Goal: Task Accomplishment & Management: Manage account settings

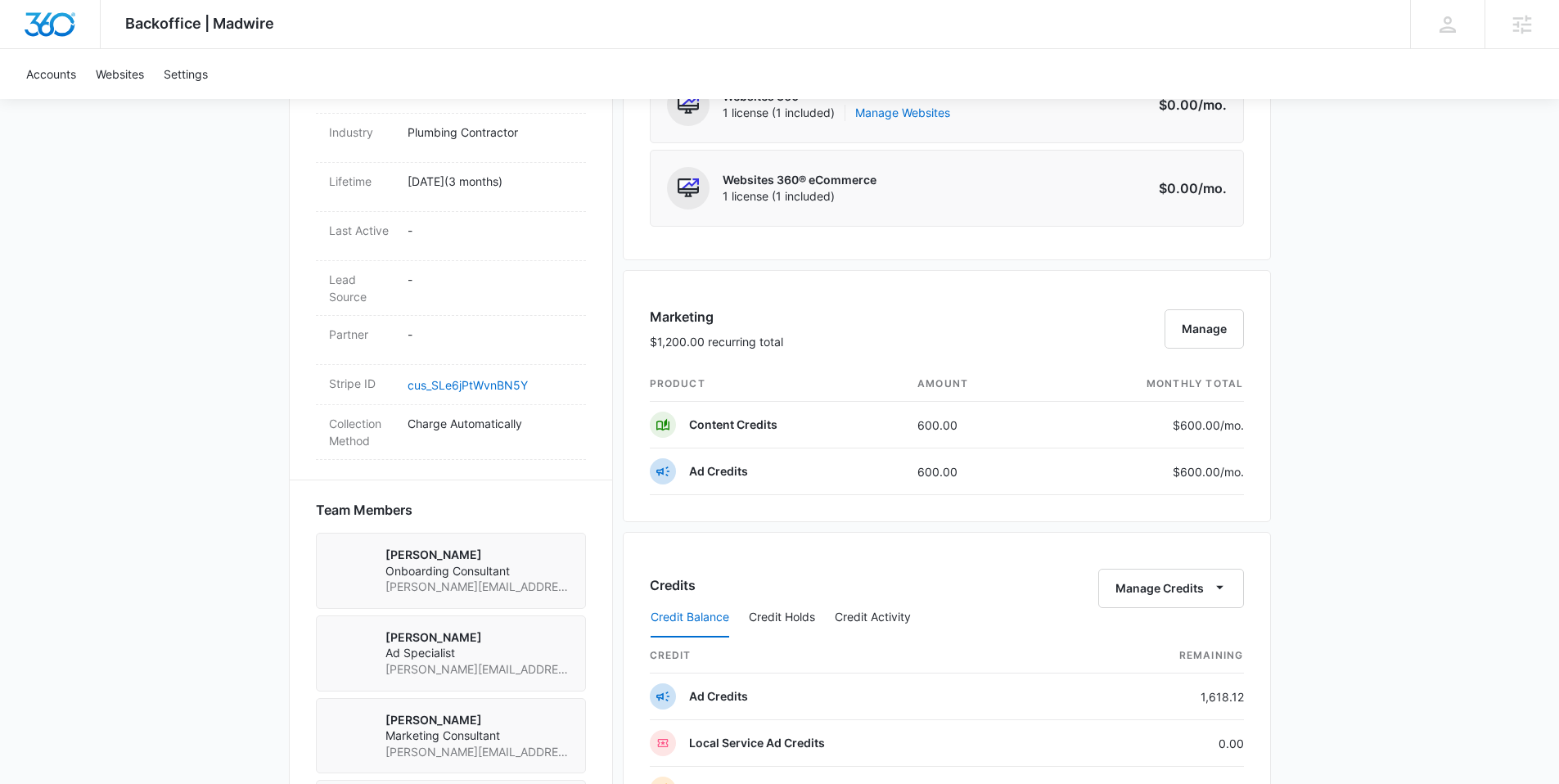
scroll to position [929, 0]
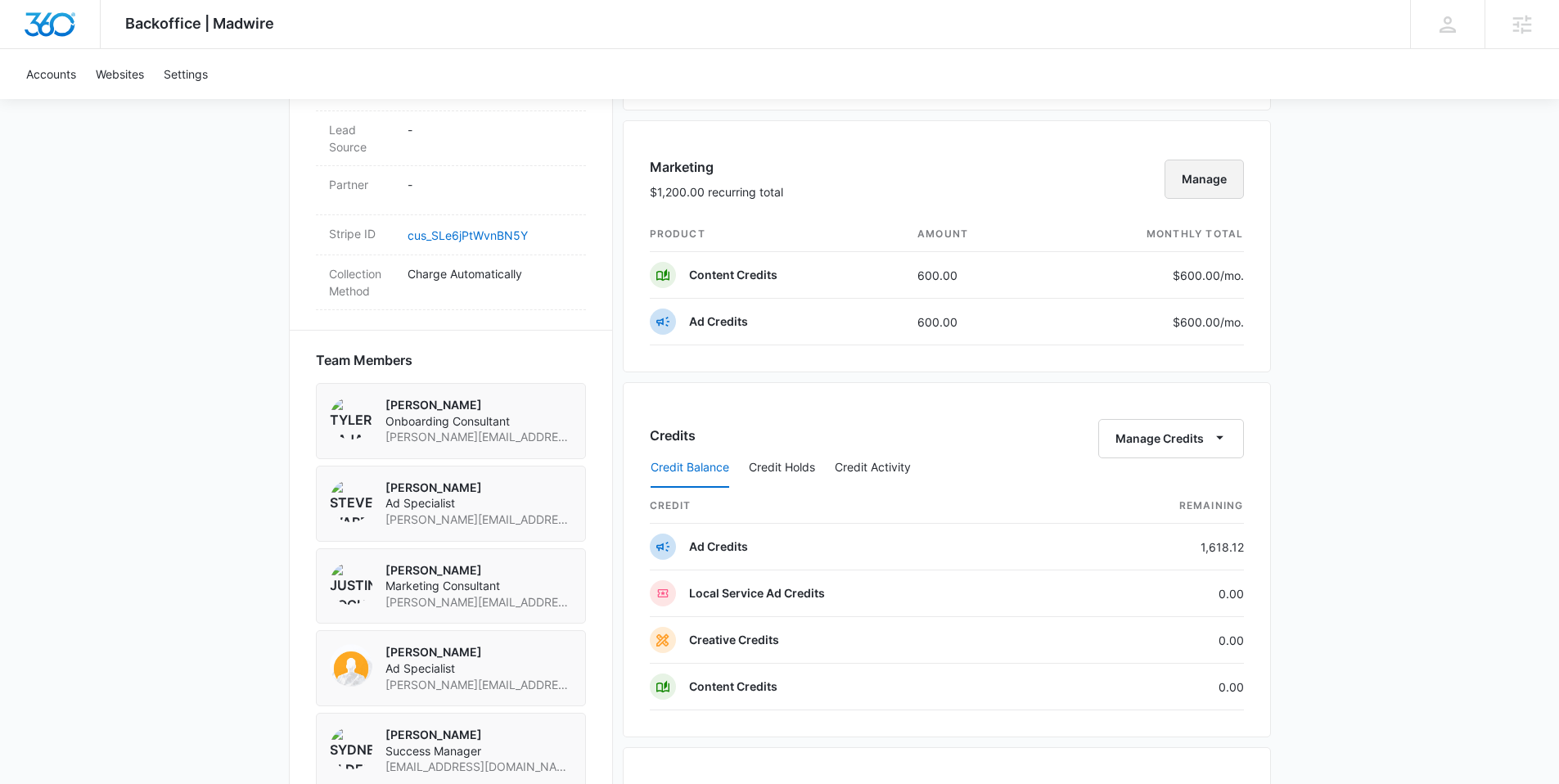
click at [1202, 180] on button "Manage" at bounding box center [1203, 180] width 80 height 39
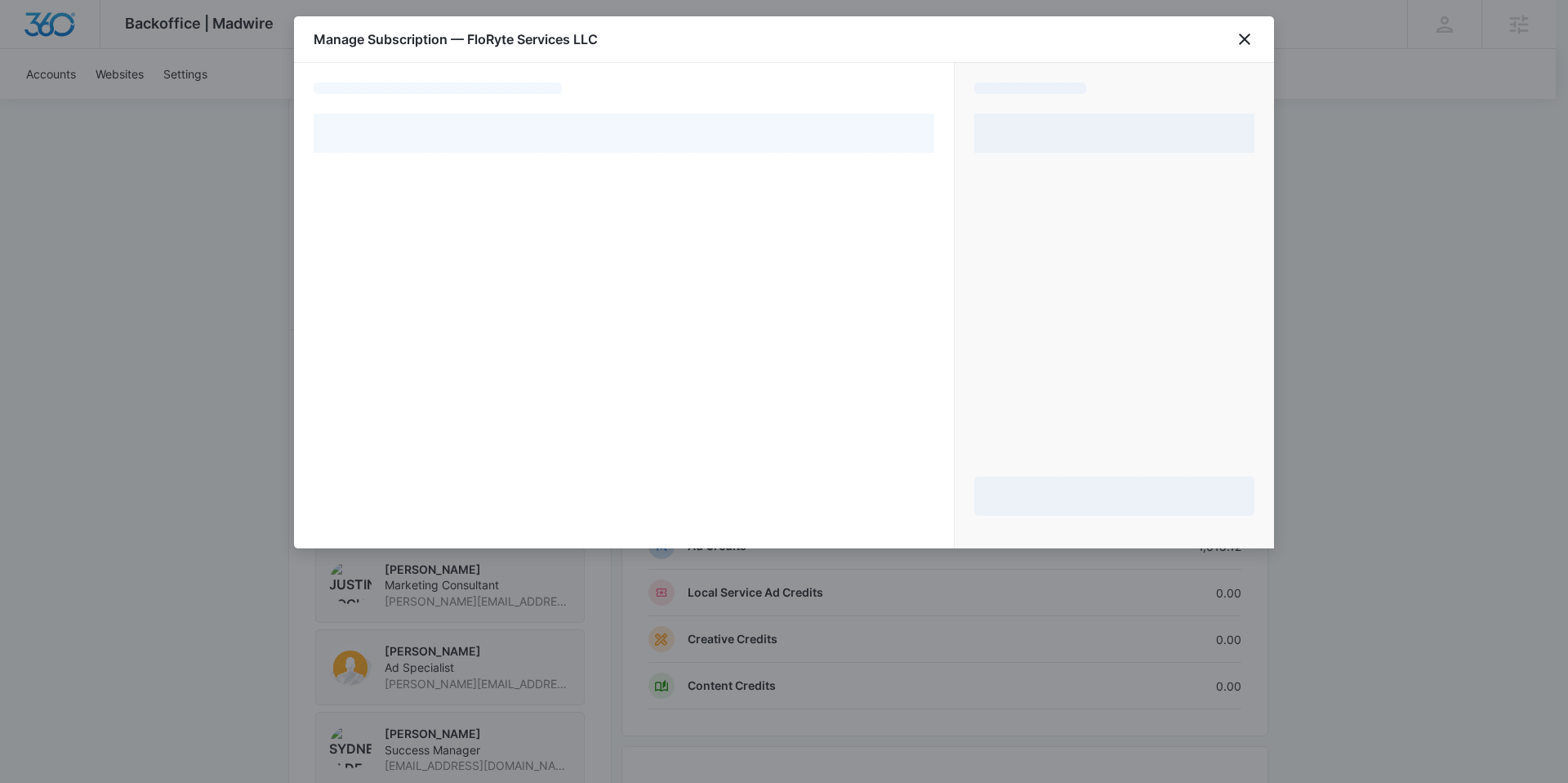
select select "pm_1RQwpPA4n8RTgNjUfYrAATvv"
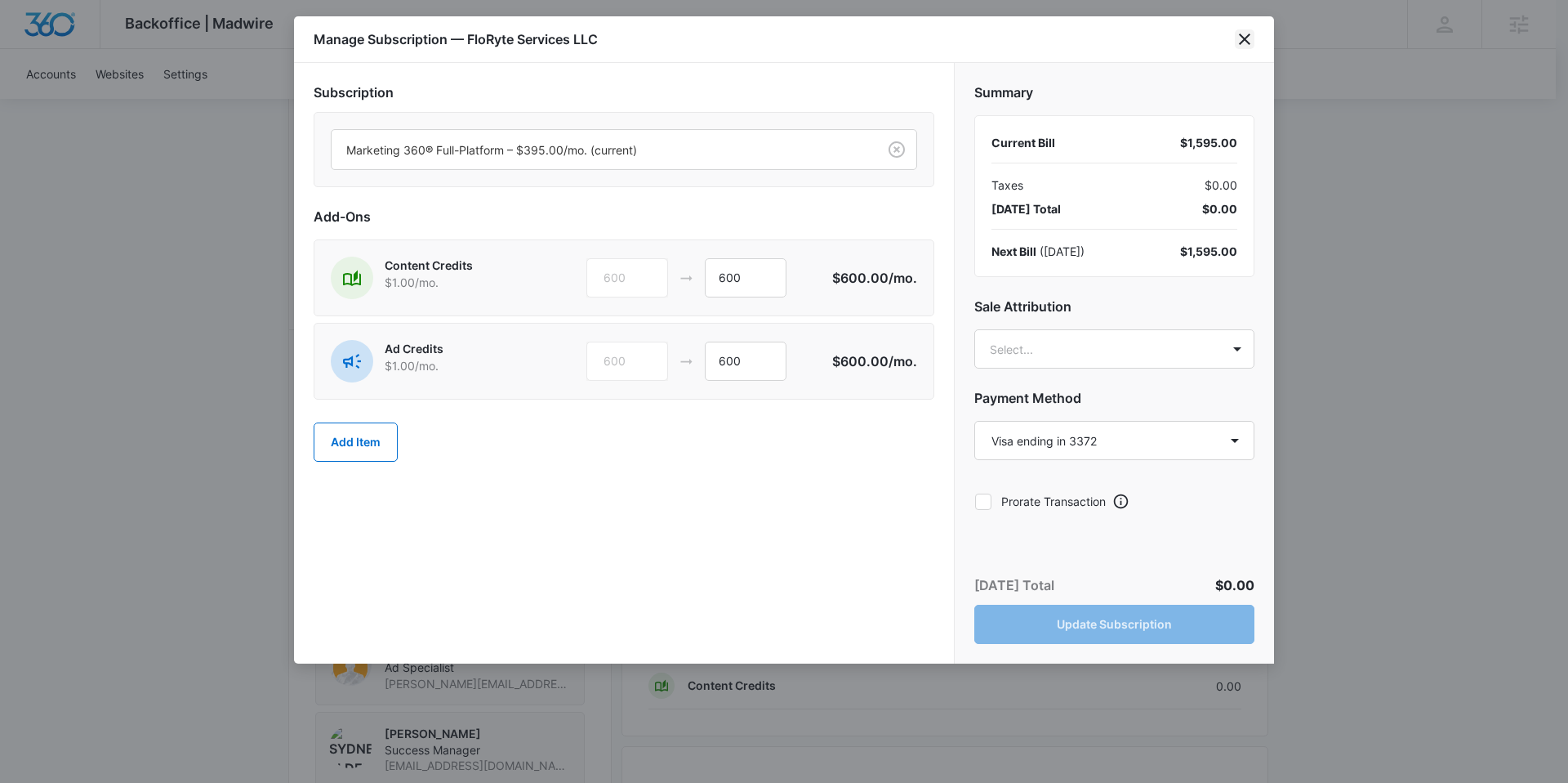
click at [1247, 39] on icon "close" at bounding box center [1244, 38] width 20 height 20
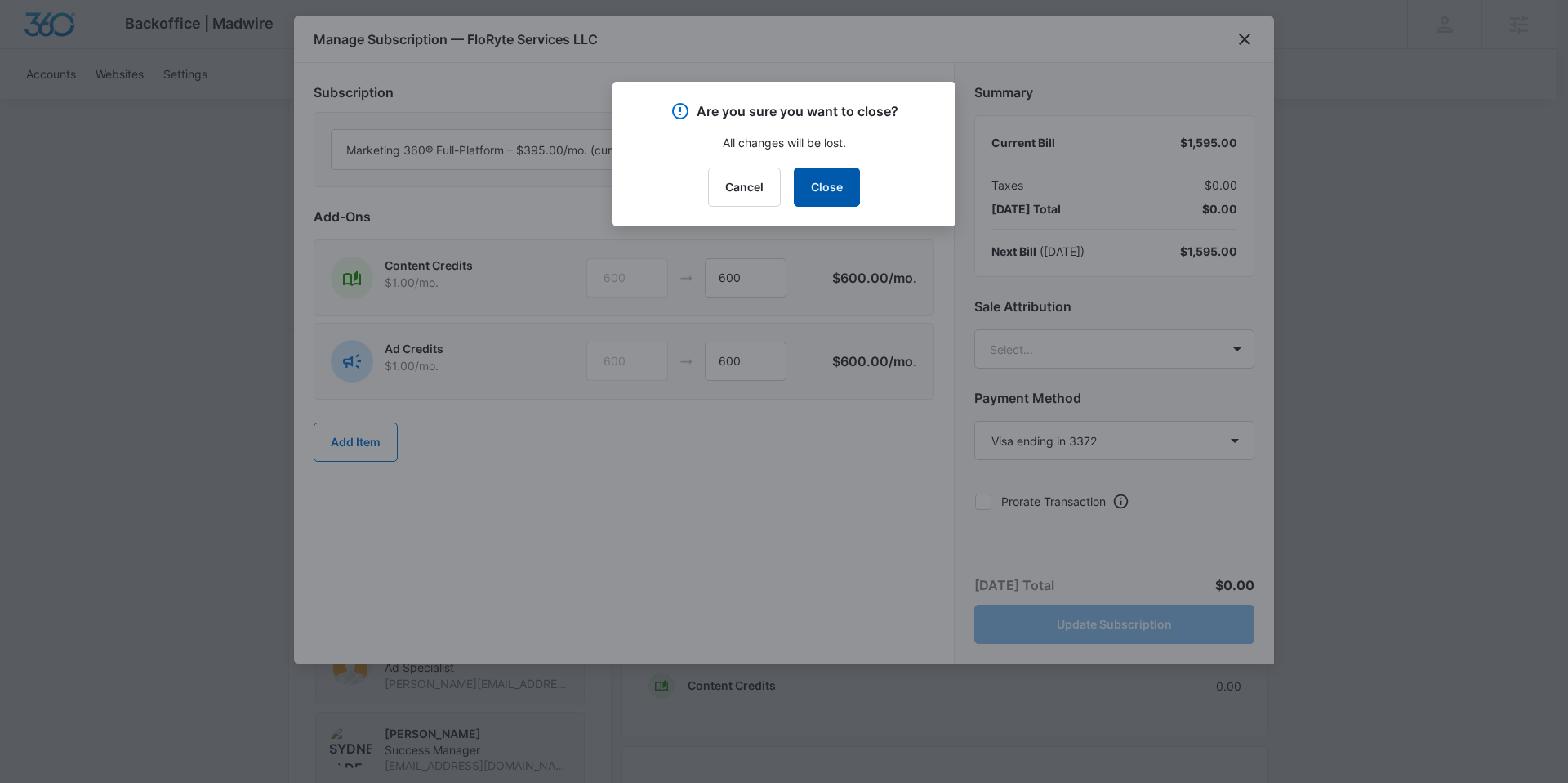
click at [824, 186] on button "Close" at bounding box center [826, 187] width 66 height 39
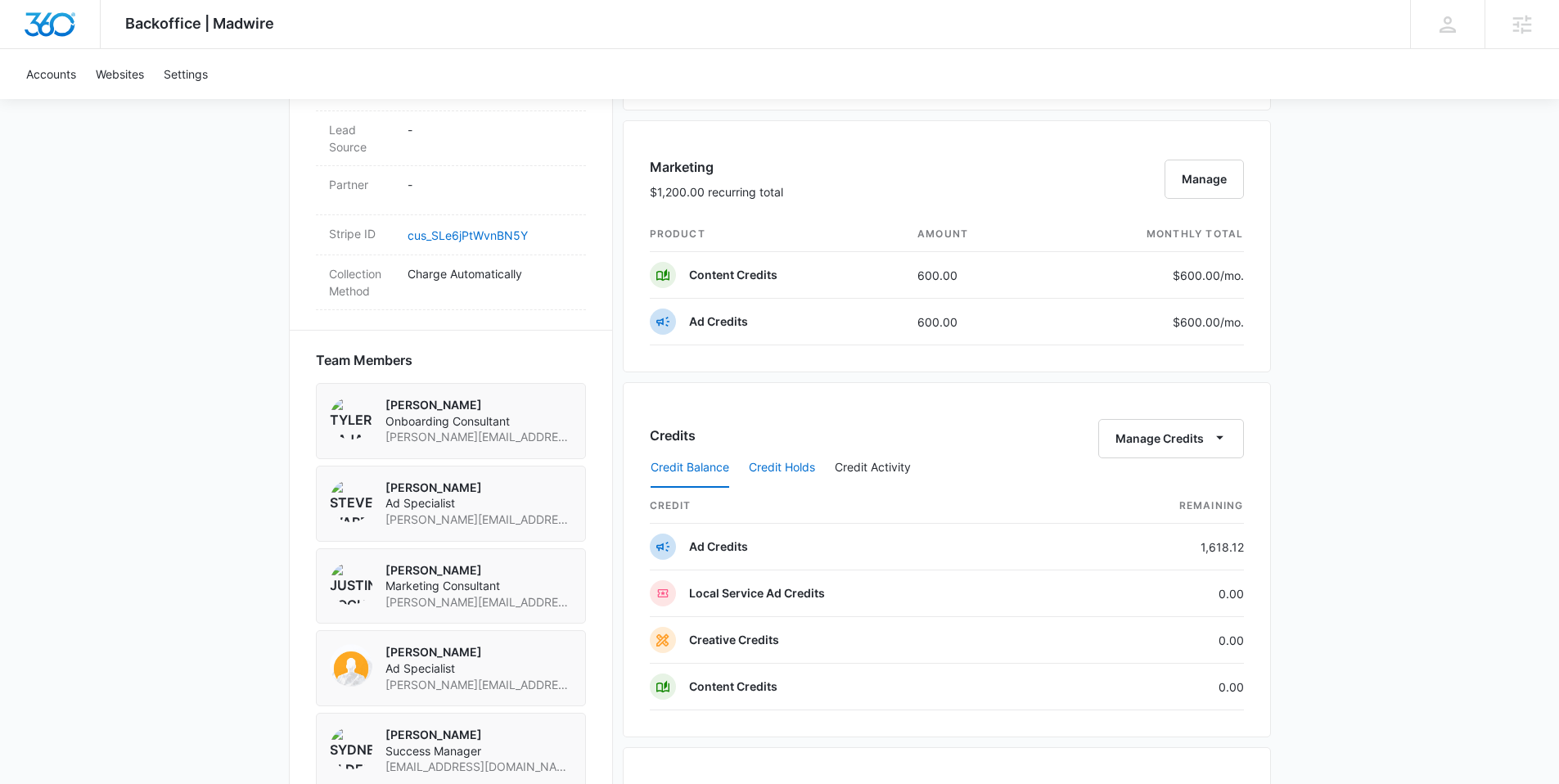
click at [797, 463] on button "Credit Holds" at bounding box center [781, 468] width 66 height 39
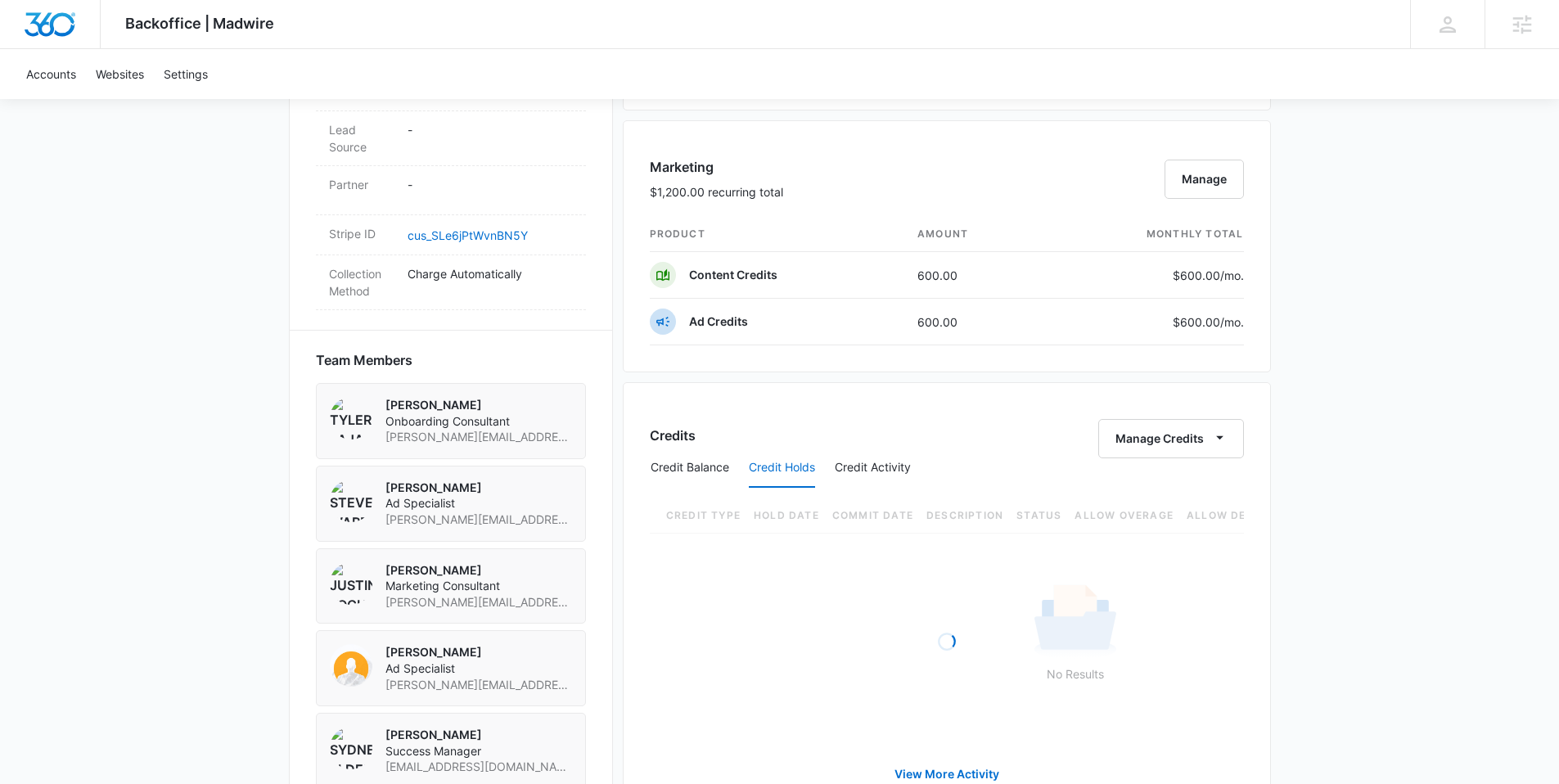
click at [797, 463] on button "Credit Holds" at bounding box center [781, 468] width 66 height 39
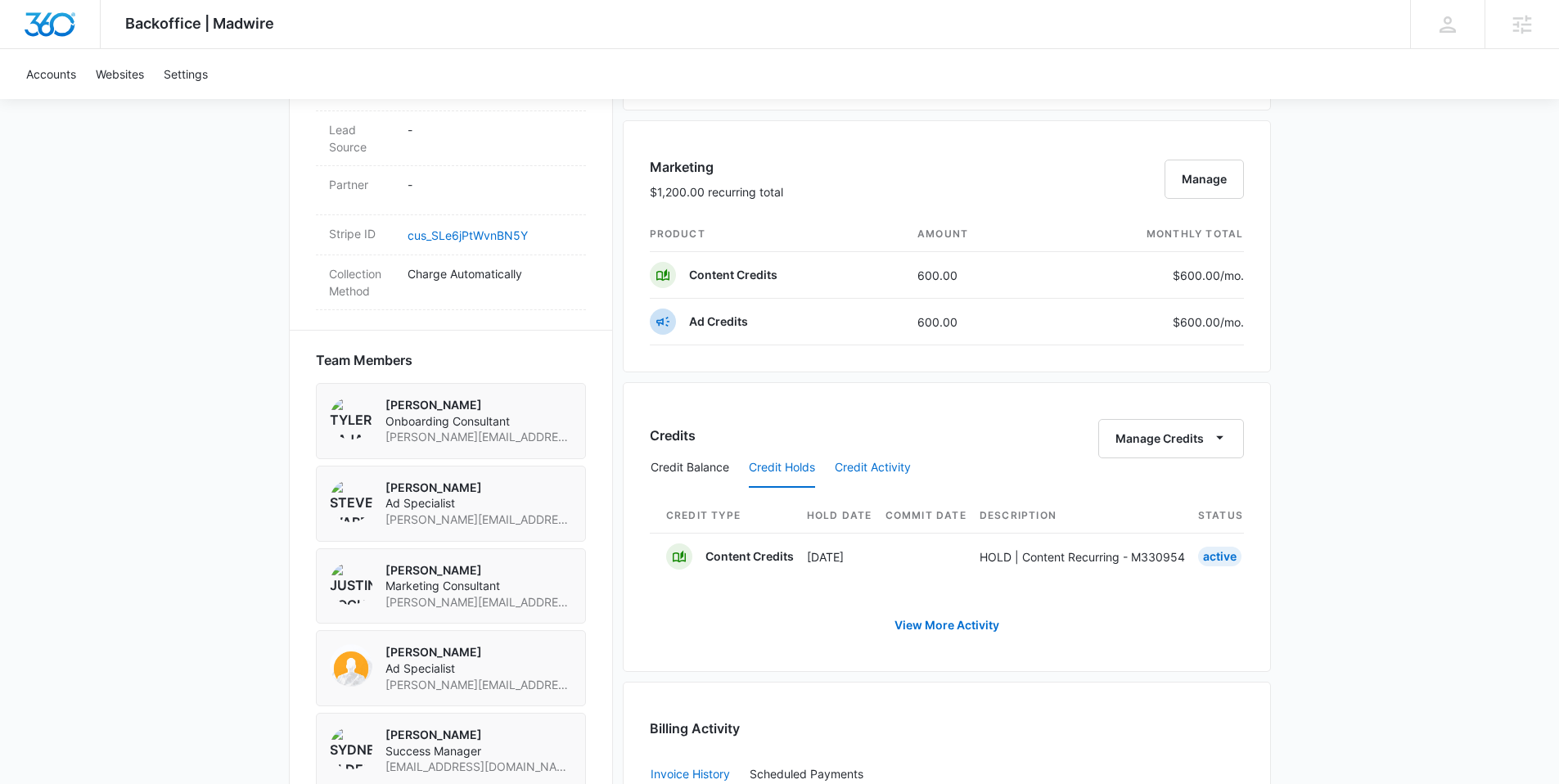
click at [869, 460] on button "Credit Activity" at bounding box center [872, 468] width 76 height 39
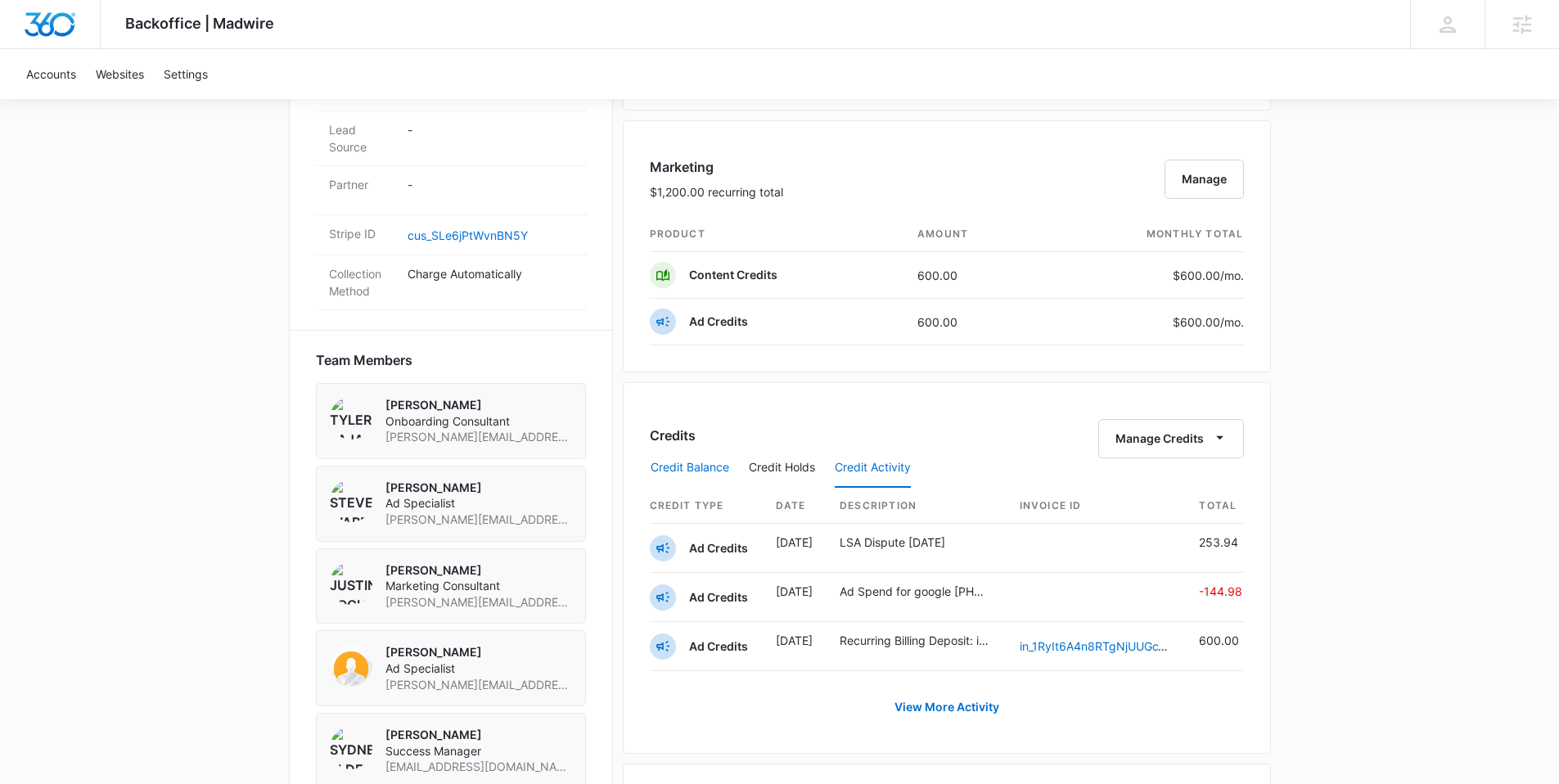
click at [676, 471] on button "Credit Balance" at bounding box center [690, 468] width 79 height 39
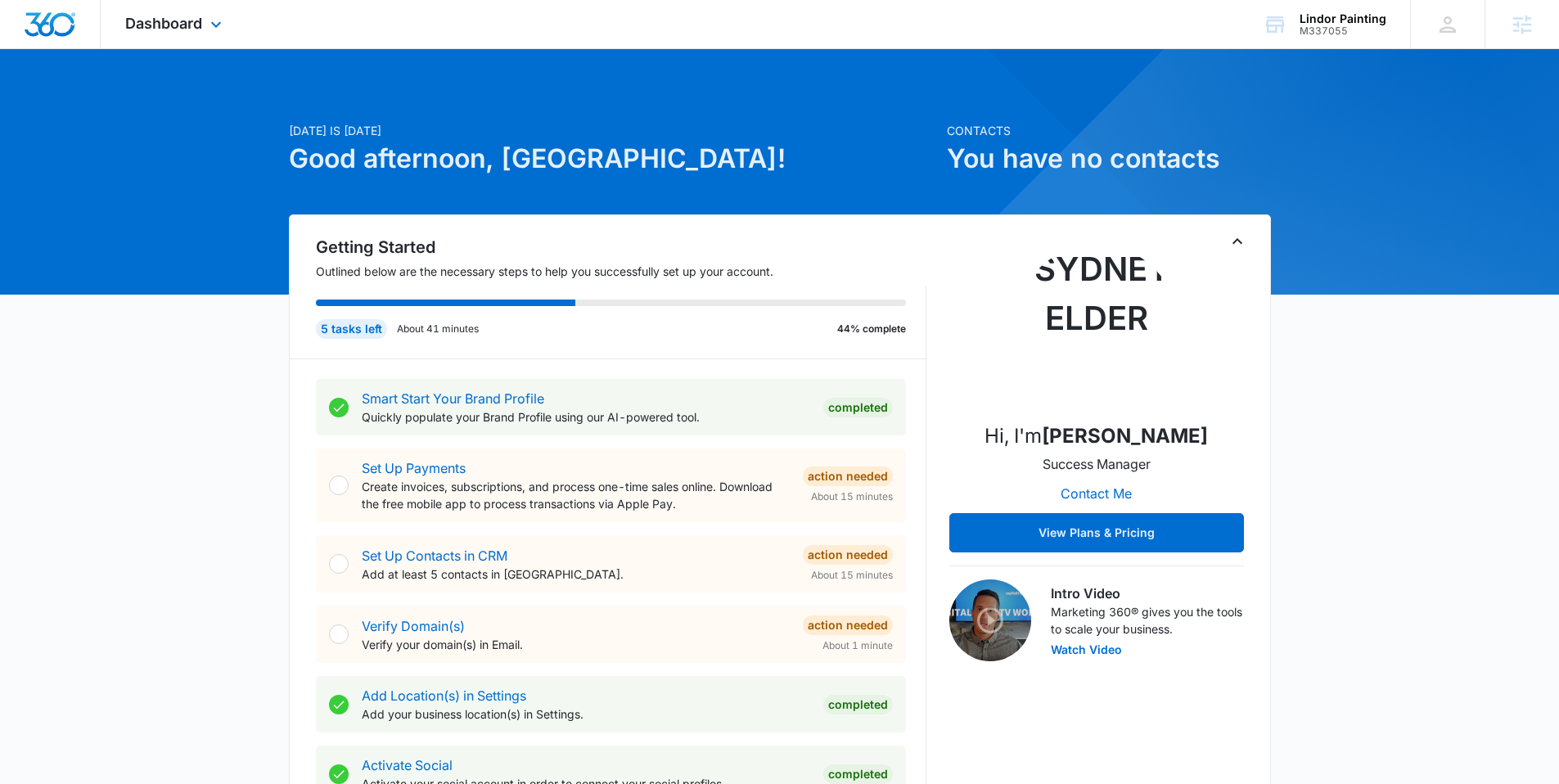
click at [228, 24] on div "Dashboard Apps Reputation Websites Forms CRM Email Social Payments POS Content …" at bounding box center [175, 24] width 150 height 48
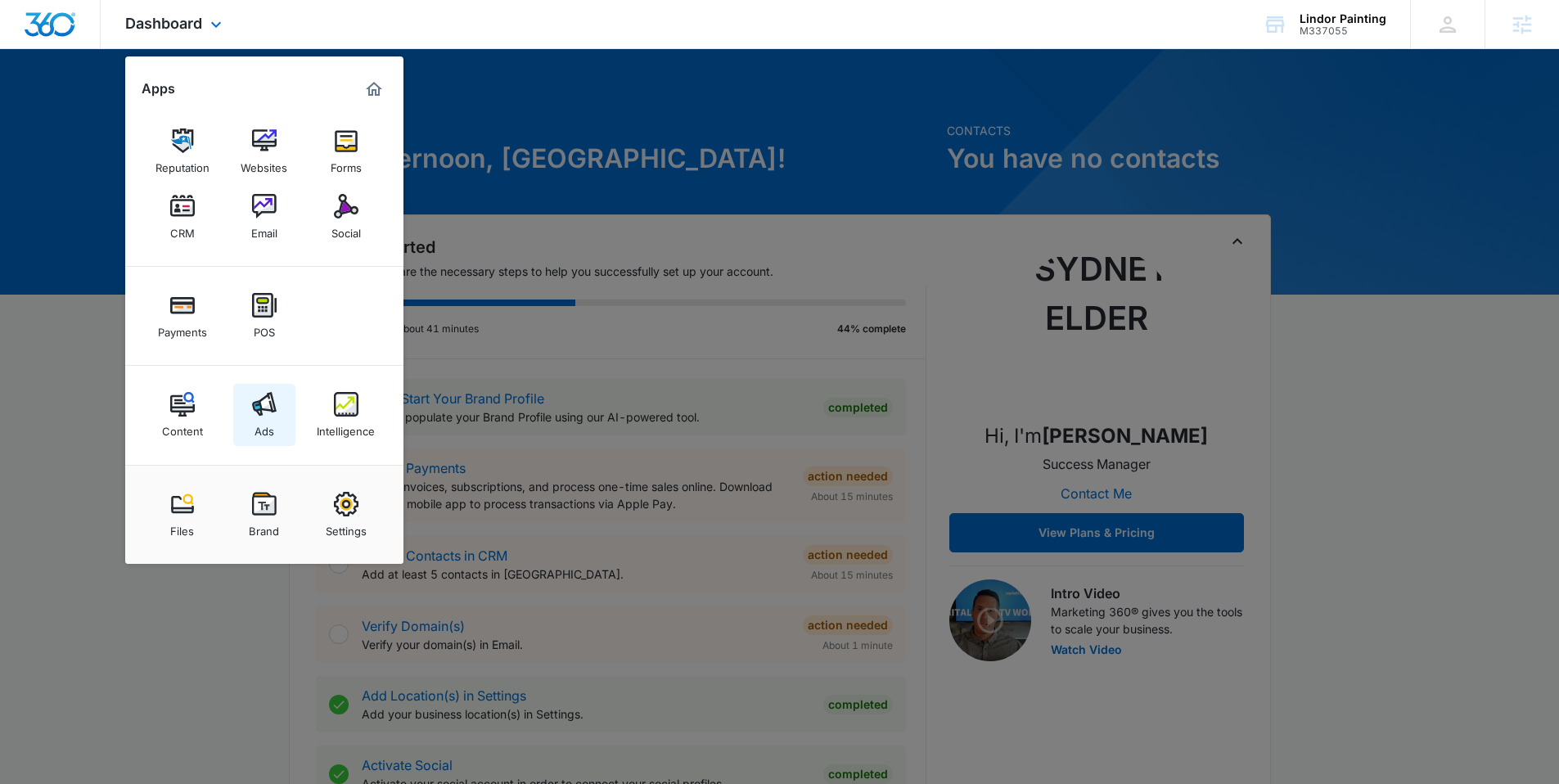
click at [269, 415] on img at bounding box center [264, 404] width 25 height 25
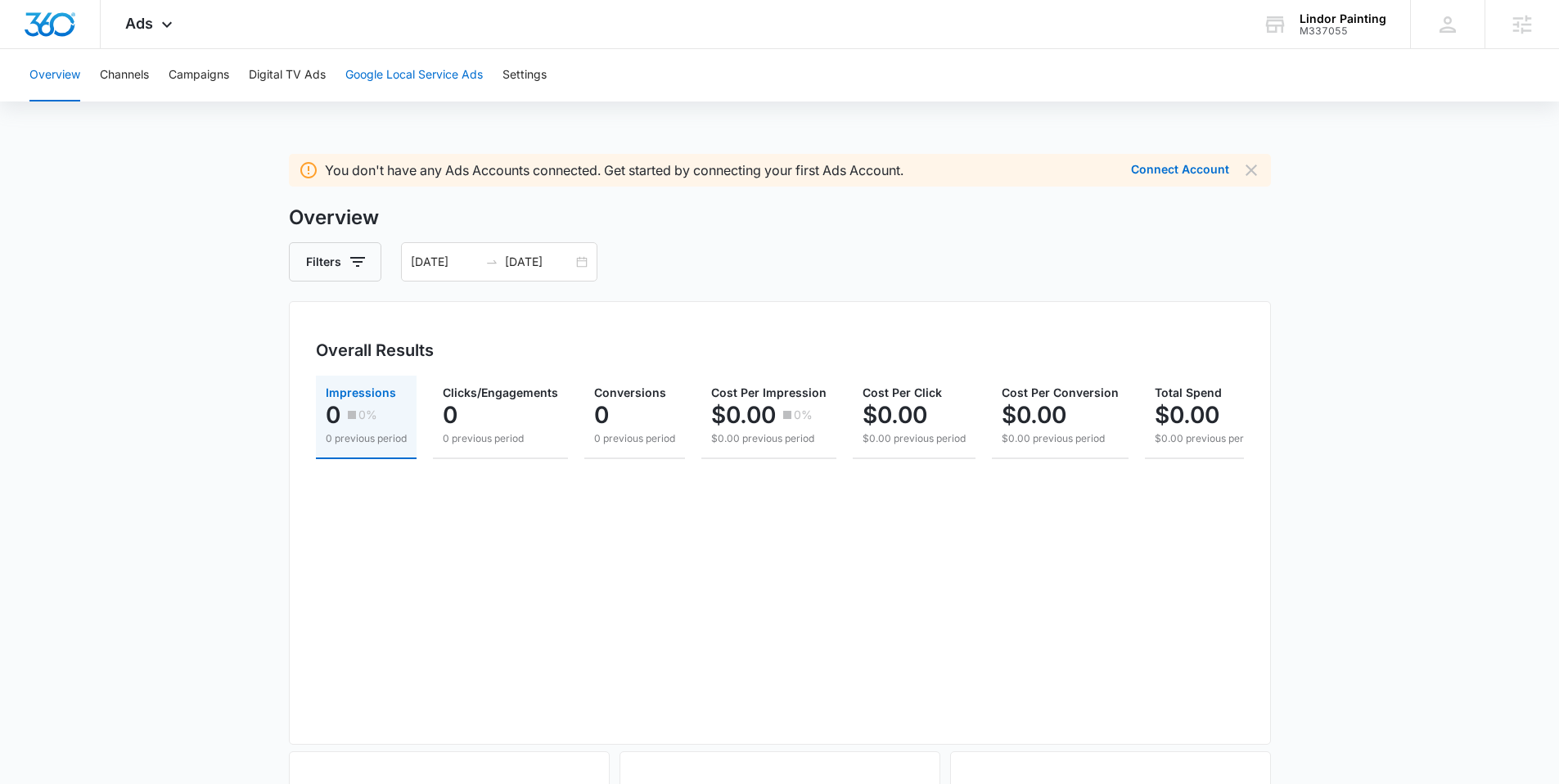
click at [406, 75] on button "Google Local Service Ads" at bounding box center [414, 74] width 138 height 52
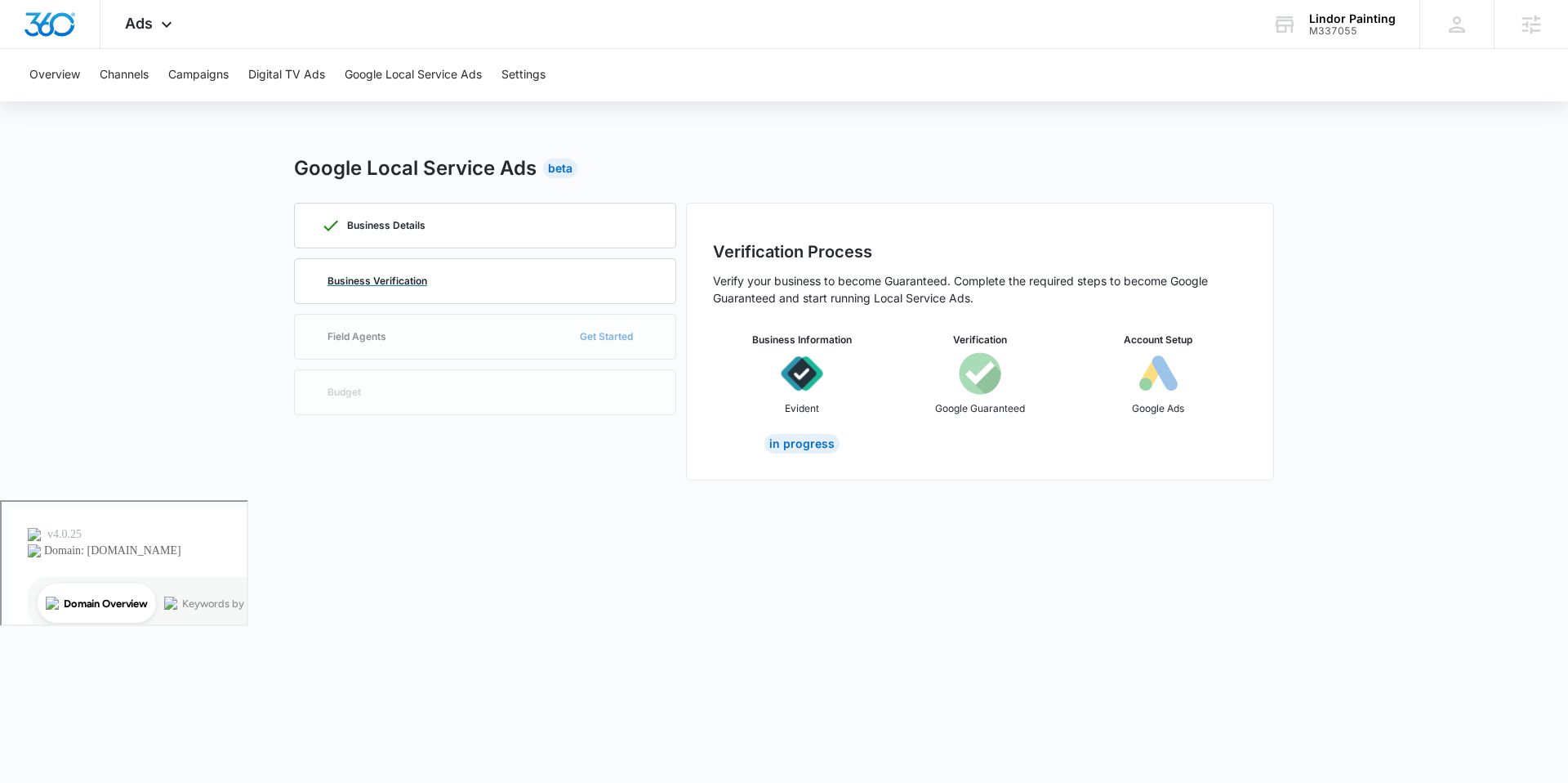
click at [438, 263] on div "Business Verification" at bounding box center [485, 281] width 329 height 44
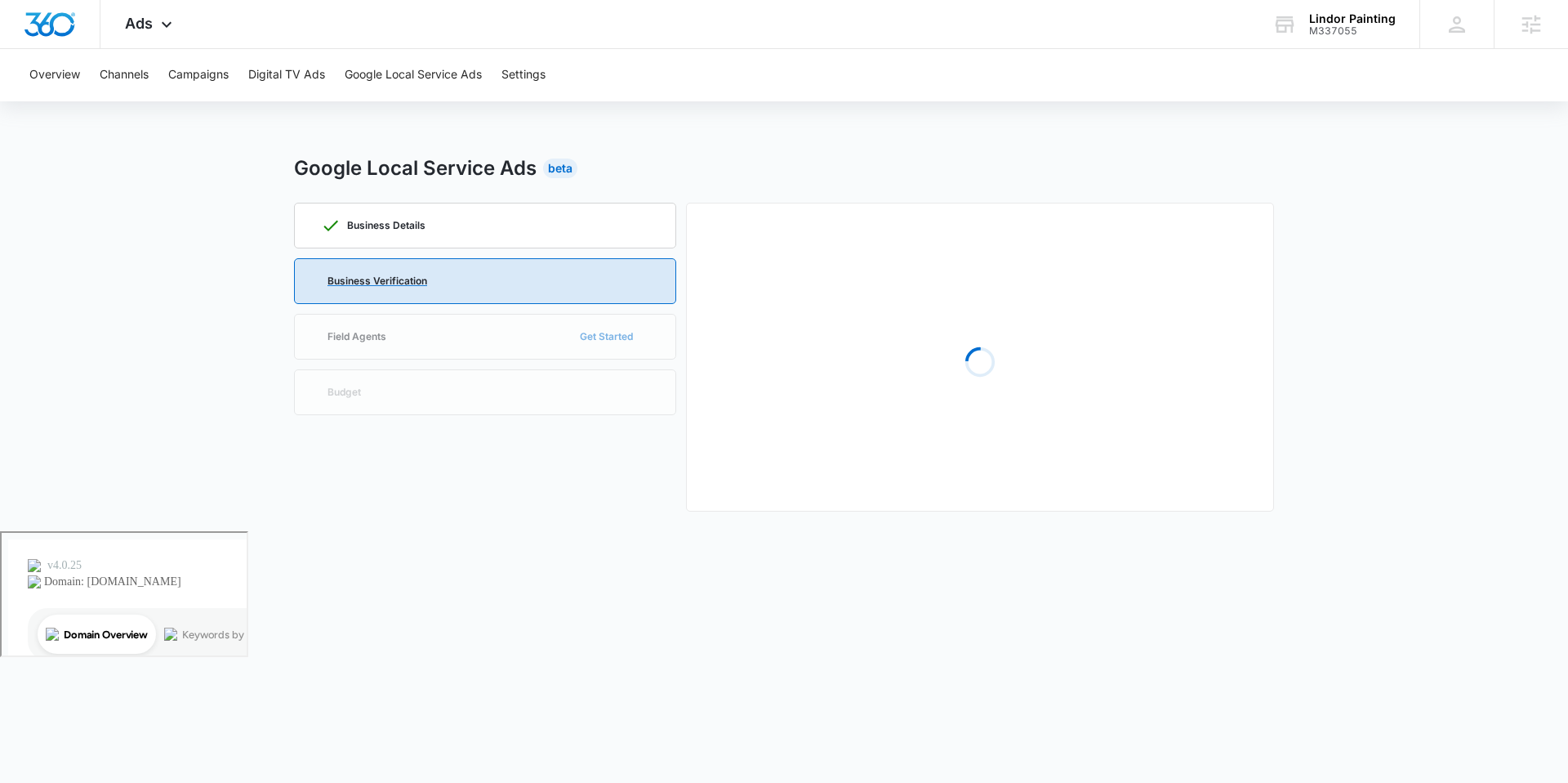
click at [384, 287] on div "Business Verification" at bounding box center [485, 281] width 329 height 44
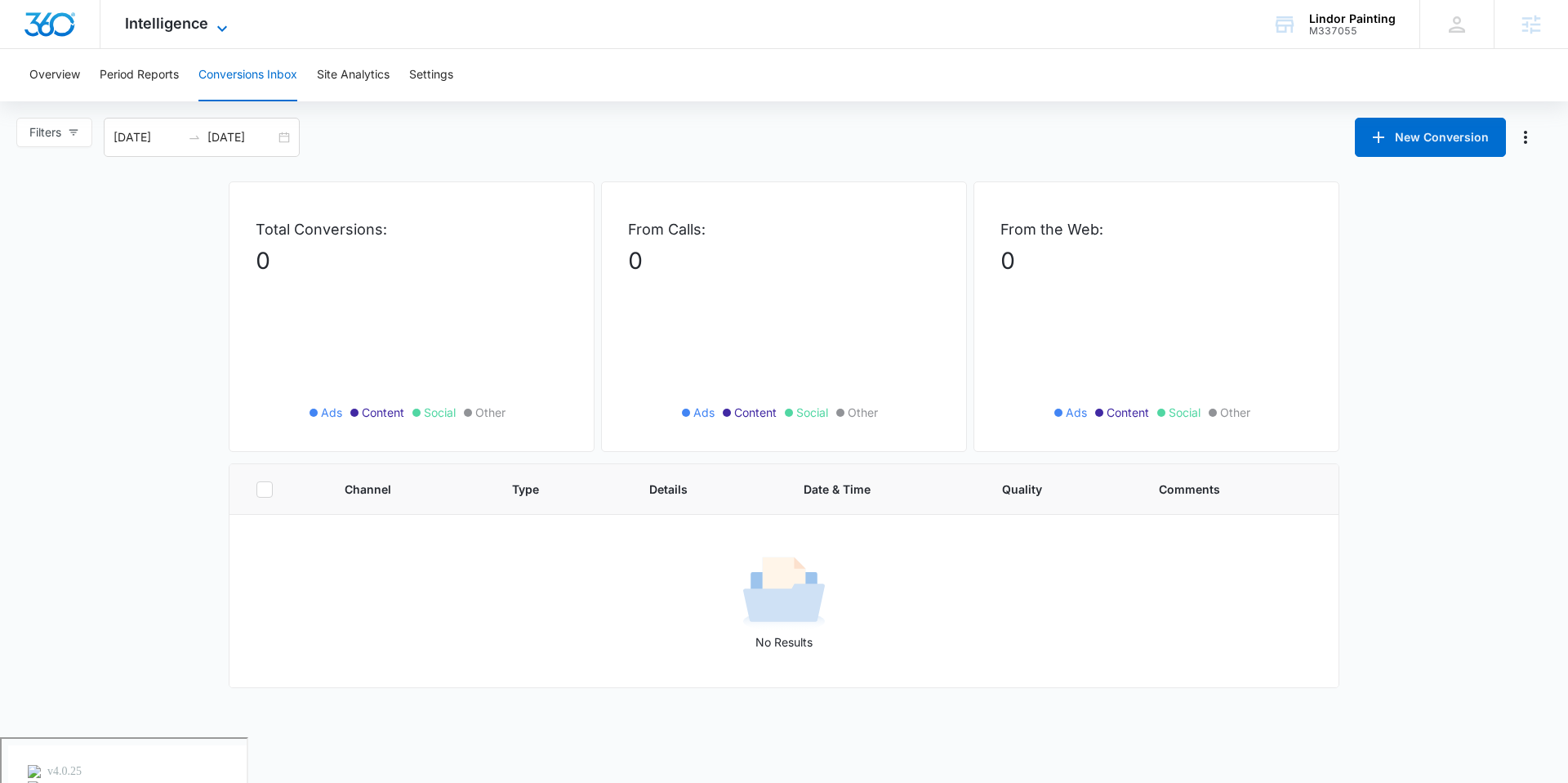
click at [162, 28] on span "Intelligence" at bounding box center [166, 23] width 84 height 17
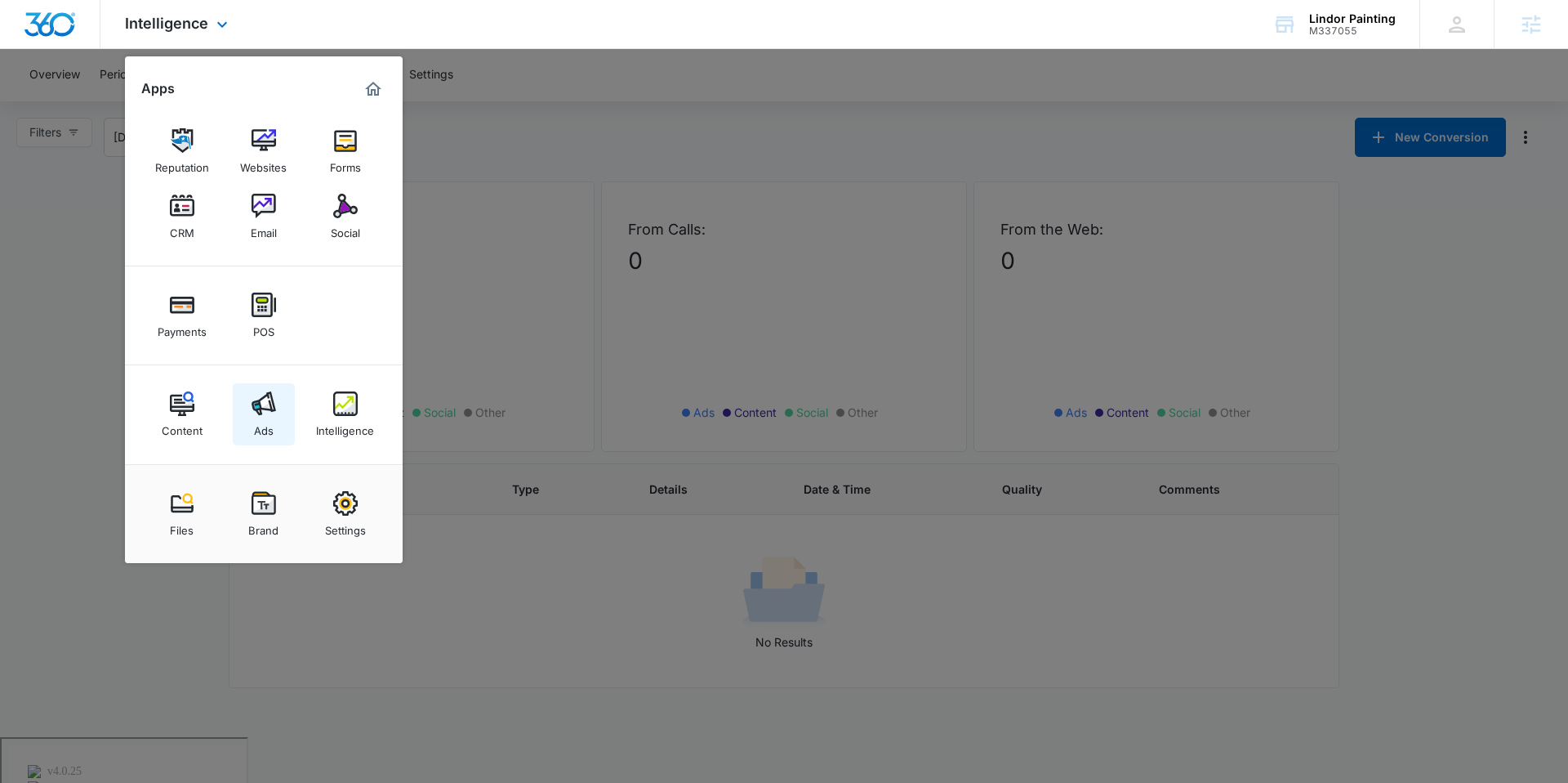
click at [285, 402] on link "Ads" at bounding box center [264, 414] width 62 height 62
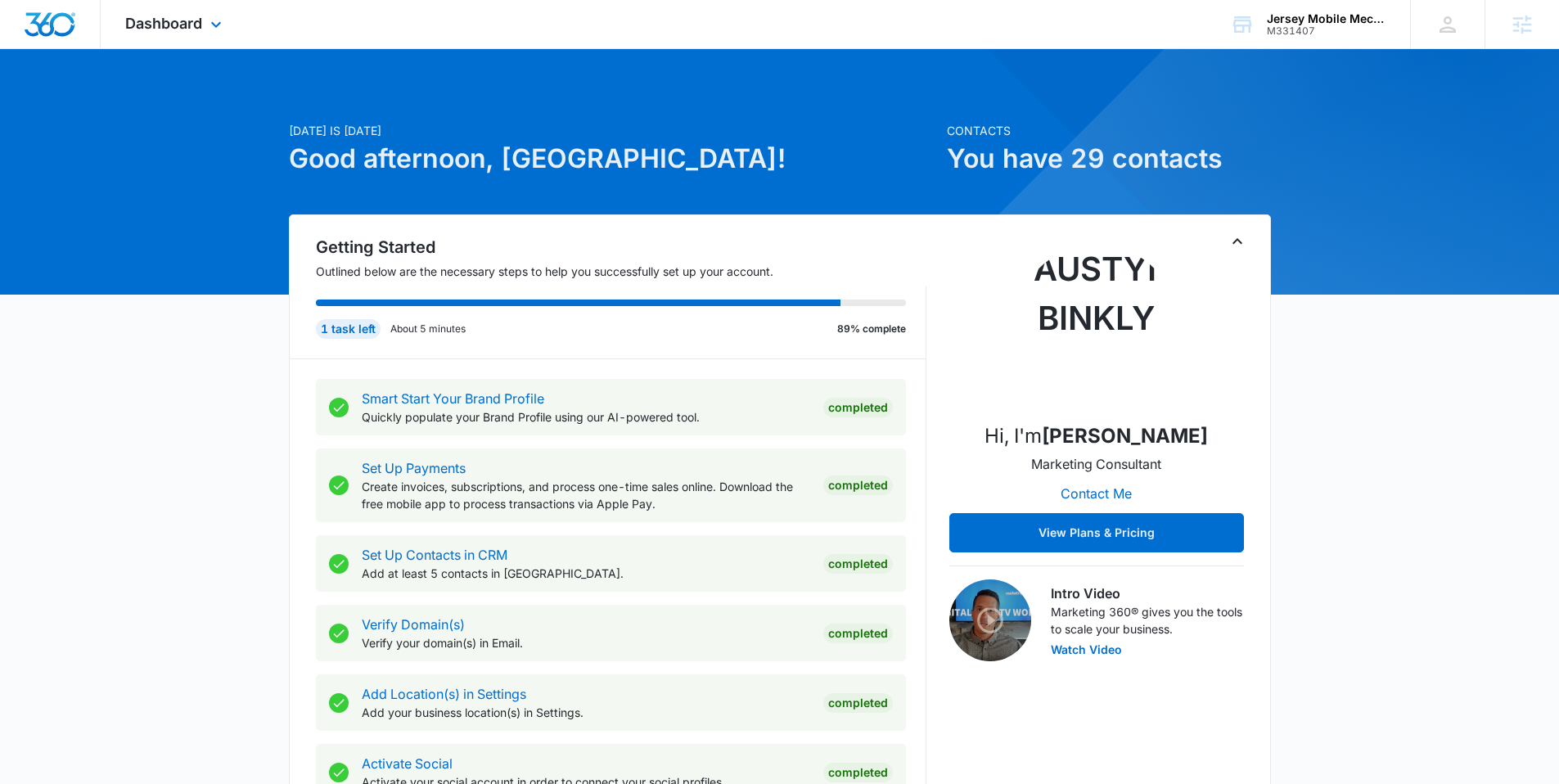
click at [167, 45] on div "Dashboard Apps Reputation Websites Forms CRM Email Social Payments POS Content …" at bounding box center [175, 24] width 150 height 48
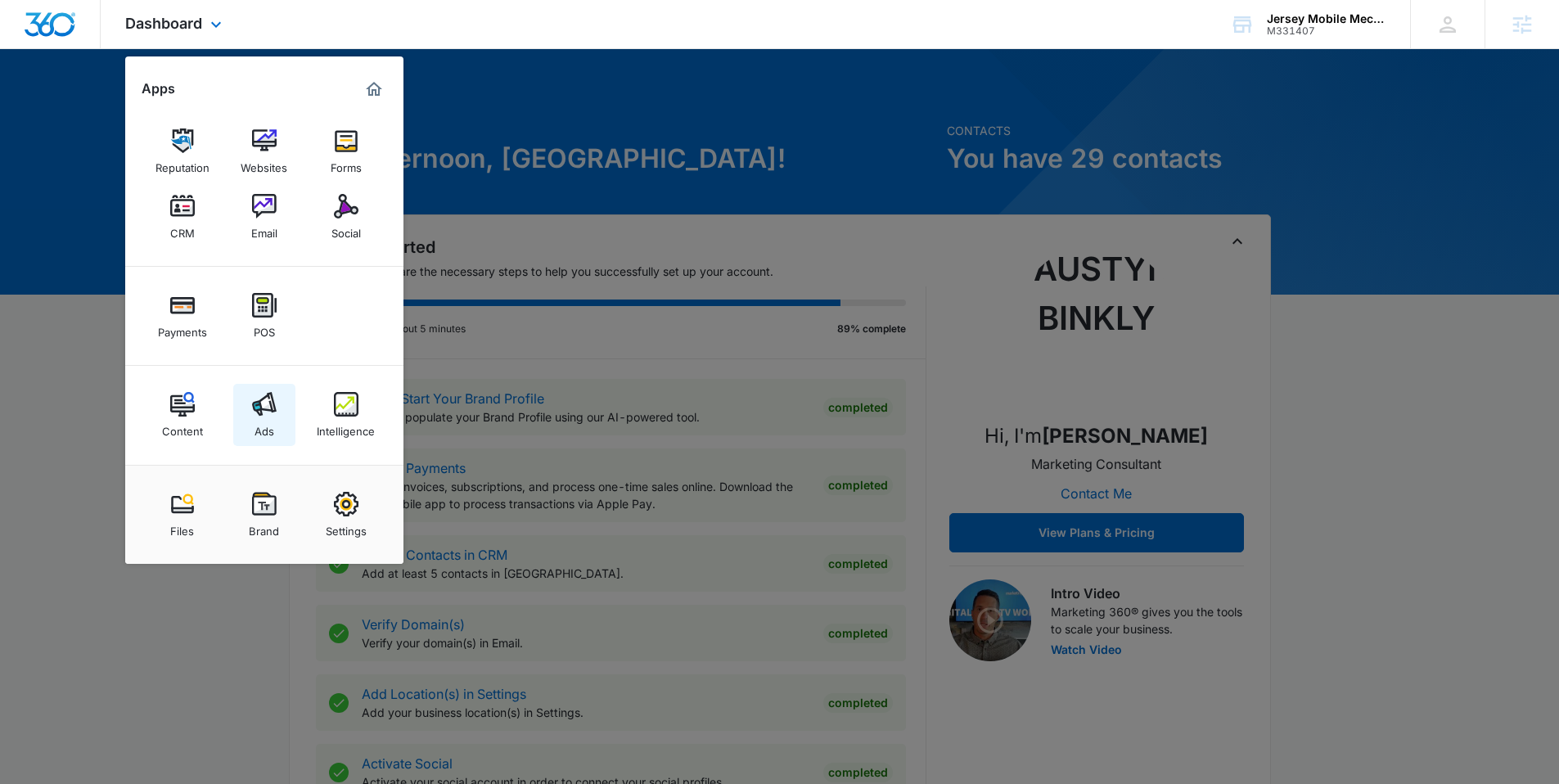
click at [264, 414] on img at bounding box center [264, 404] width 25 height 25
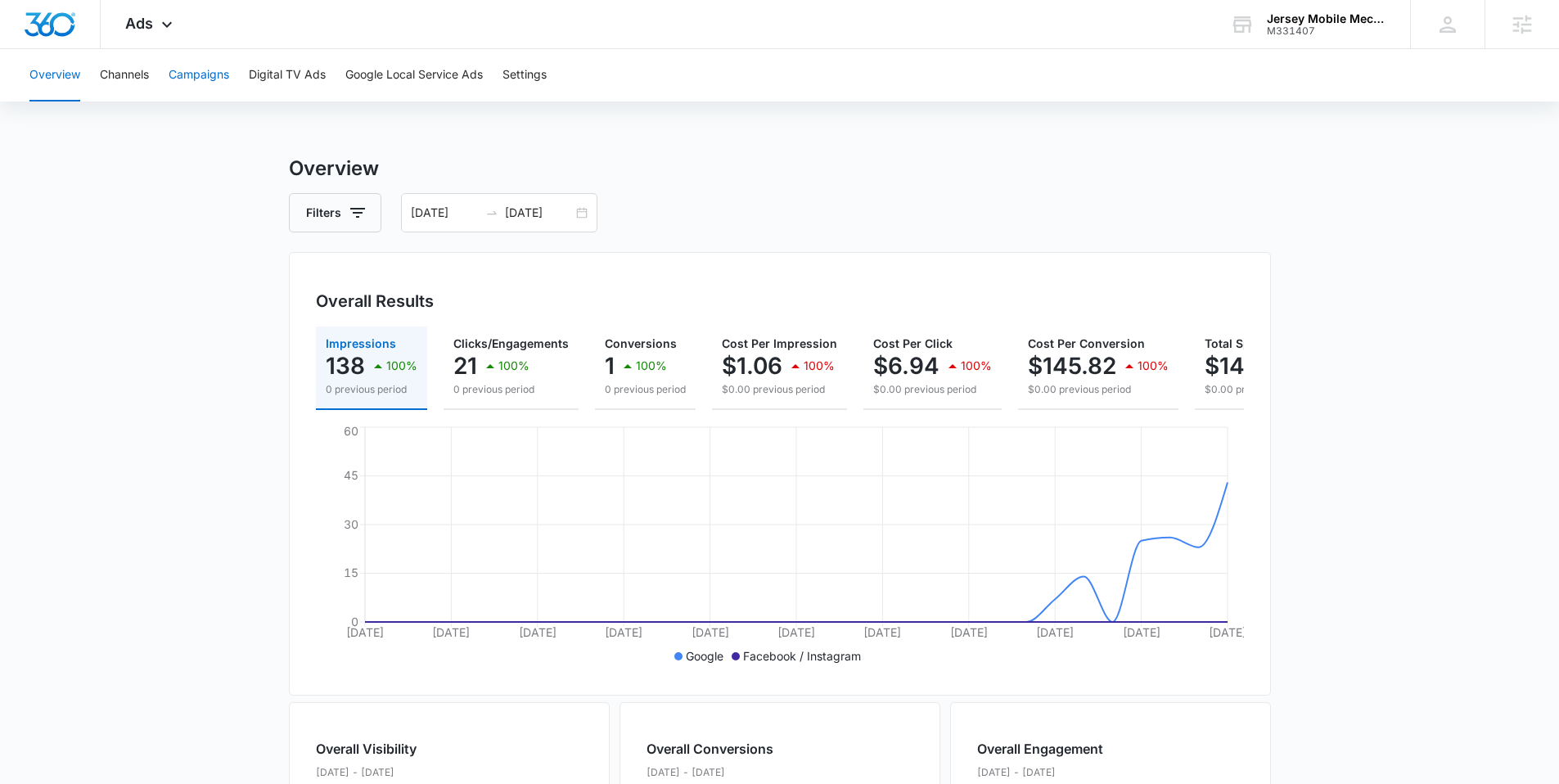
click at [180, 76] on button "Campaigns" at bounding box center [198, 74] width 61 height 52
